Goal: Navigation & Orientation: Find specific page/section

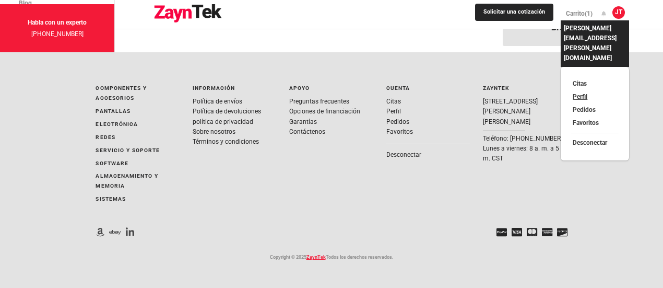
click at [573, 93] on font "Perfil" at bounding box center [580, 96] width 15 height 7
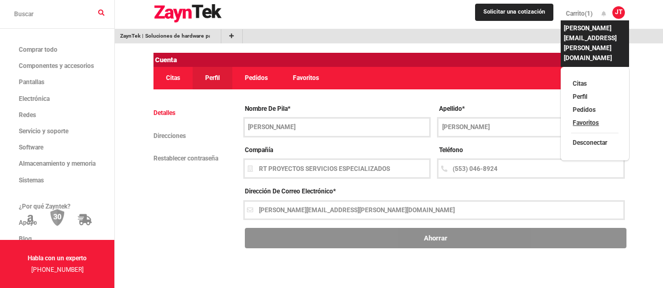
click at [573, 119] on font "Favoritos" at bounding box center [586, 122] width 26 height 7
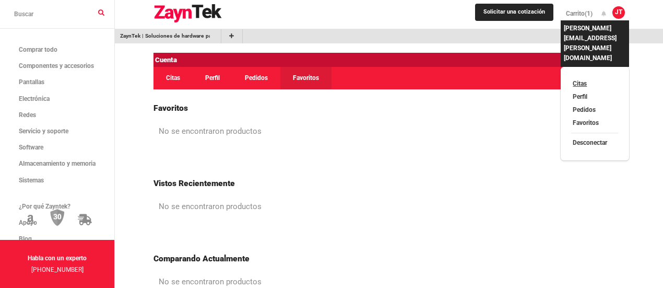
click at [573, 80] on font "Citas" at bounding box center [580, 83] width 14 height 7
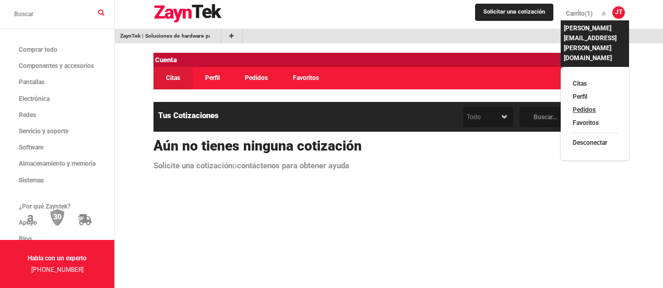
click at [573, 106] on font "Pedidos" at bounding box center [584, 109] width 23 height 7
